Goal: Navigation & Orientation: Find specific page/section

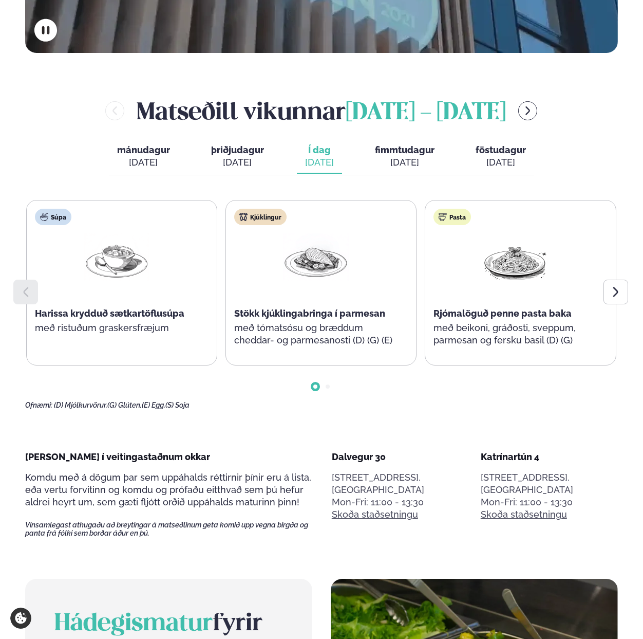
scroll to position [429, 0]
click at [616, 285] on icon at bounding box center [616, 291] width 12 height 12
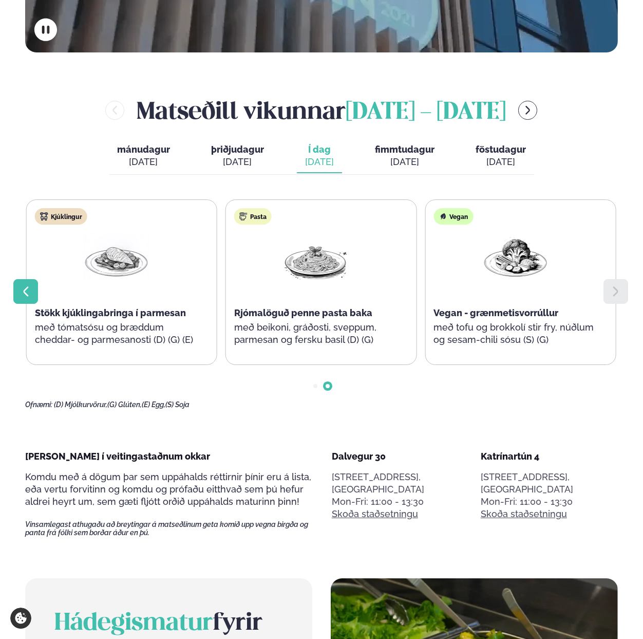
click at [25, 286] on icon at bounding box center [25, 291] width 5 height 10
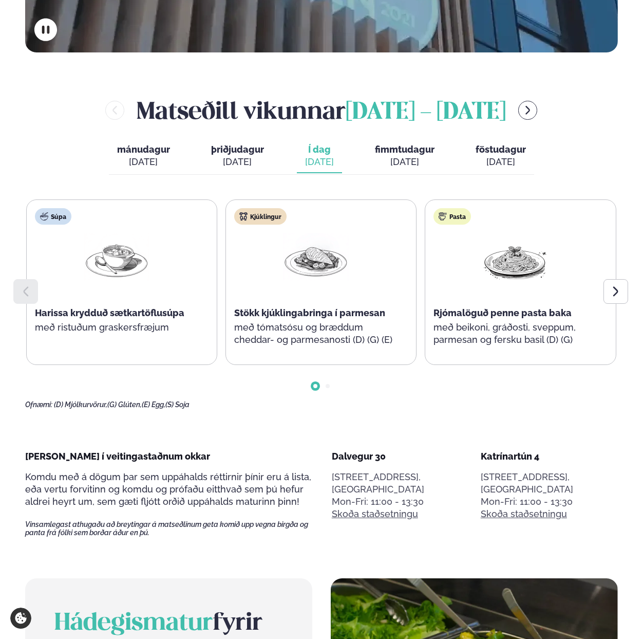
click at [398, 144] on span "fimmtudagur" at bounding box center [405, 149] width 60 height 11
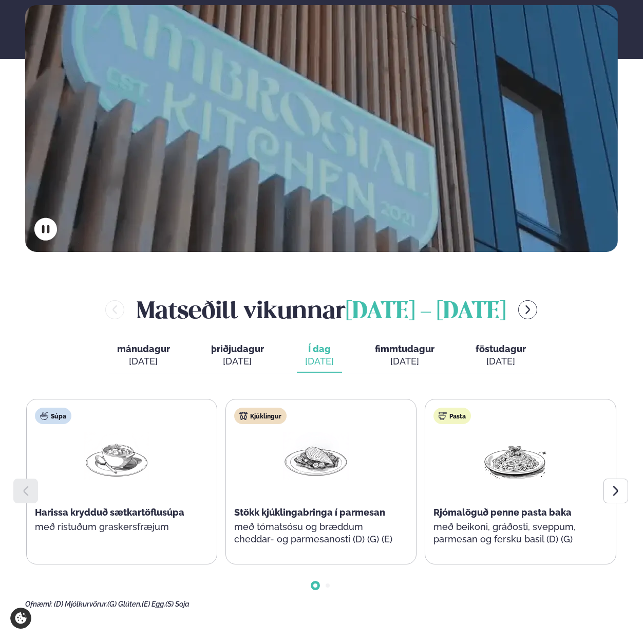
scroll to position [409, 0]
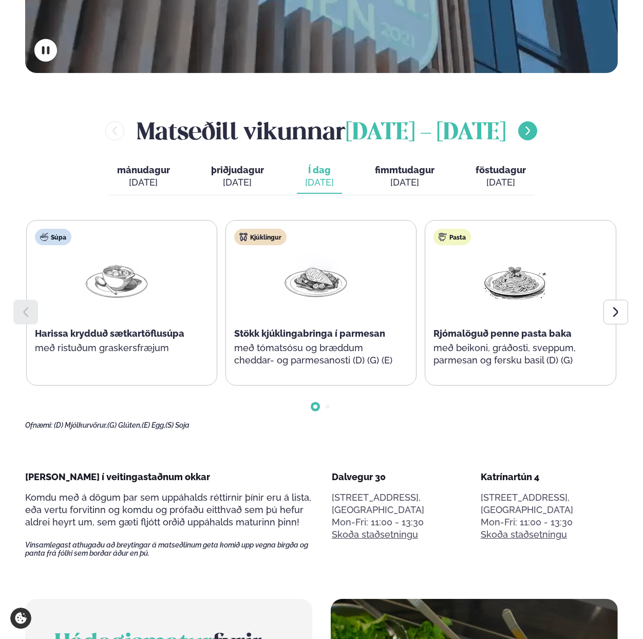
click at [538, 121] on button "menu-btn-right" at bounding box center [528, 130] width 19 height 19
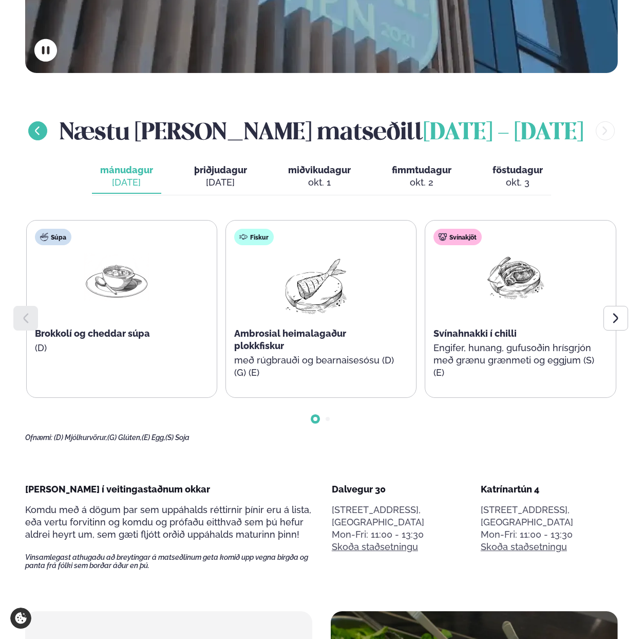
click at [41, 125] on icon "menu-btn-left" at bounding box center [37, 130] width 11 height 11
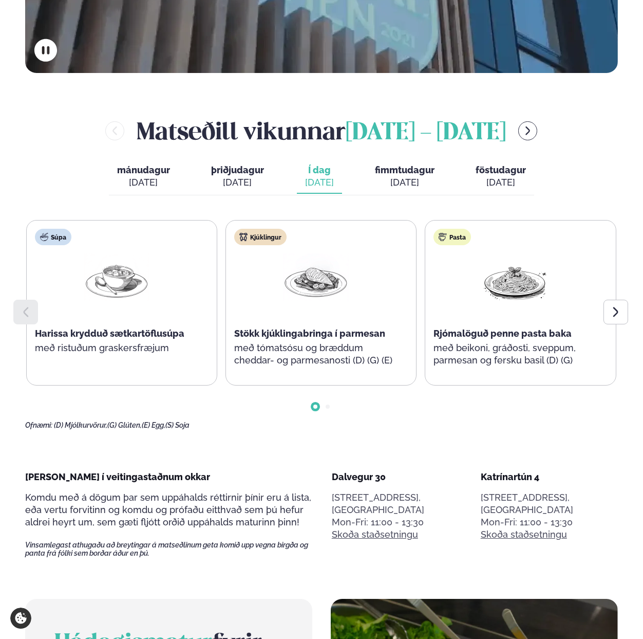
click at [394, 164] on span "fimmtudagur" at bounding box center [405, 169] width 60 height 11
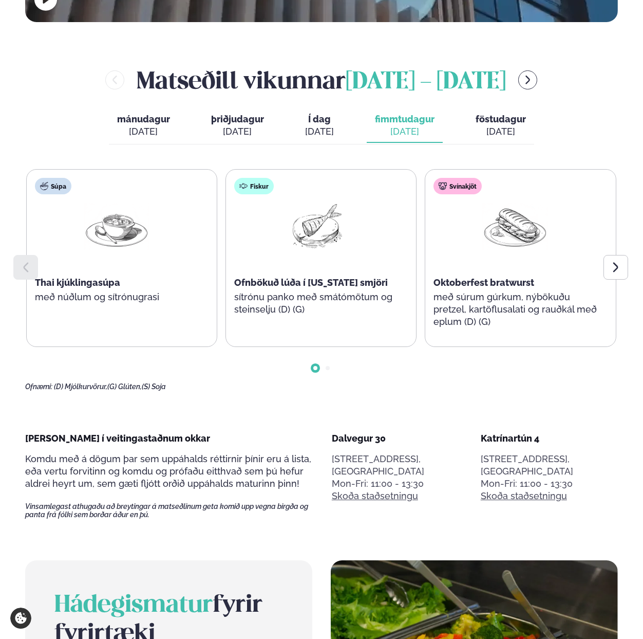
scroll to position [460, 0]
